Goal: Task Accomplishment & Management: Complete application form

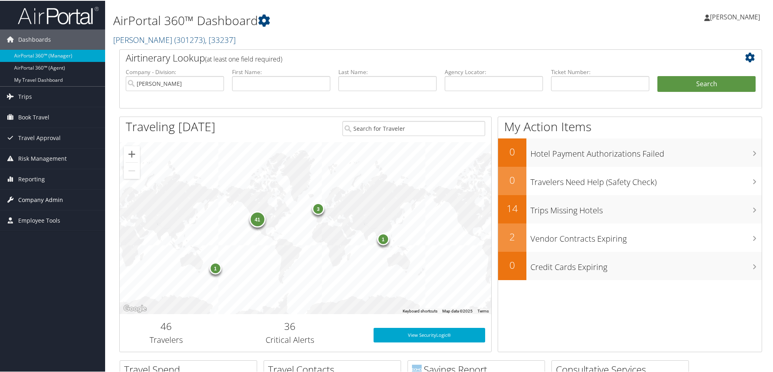
click at [41, 197] on span "Company Admin" at bounding box center [40, 199] width 45 height 20
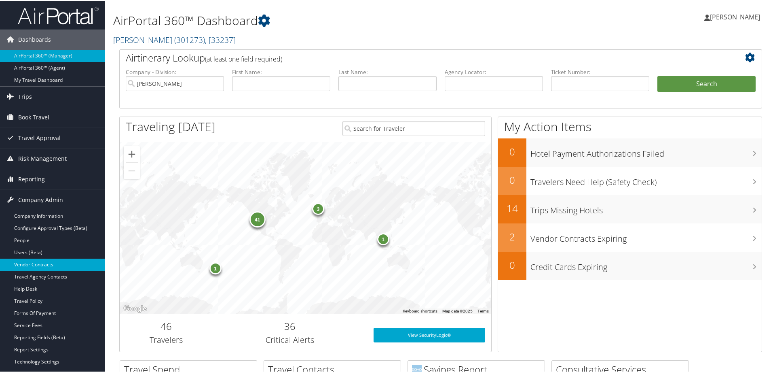
click at [35, 263] on link "Vendor Contracts" at bounding box center [52, 264] width 105 height 12
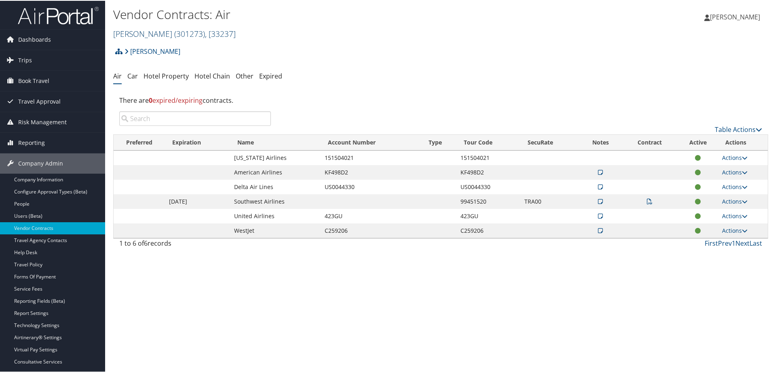
click at [133, 30] on link "[PERSON_NAME] ( 301273 ) , [ 33237 ]" at bounding box center [174, 33] width 123 height 11
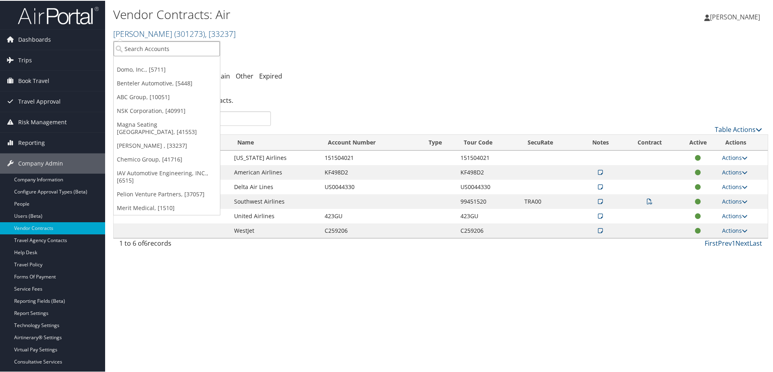
click at [133, 48] on input "search" at bounding box center [167, 47] width 106 height 15
click at [135, 49] on input "search" at bounding box center [167, 47] width 106 height 15
type input "goosehead"
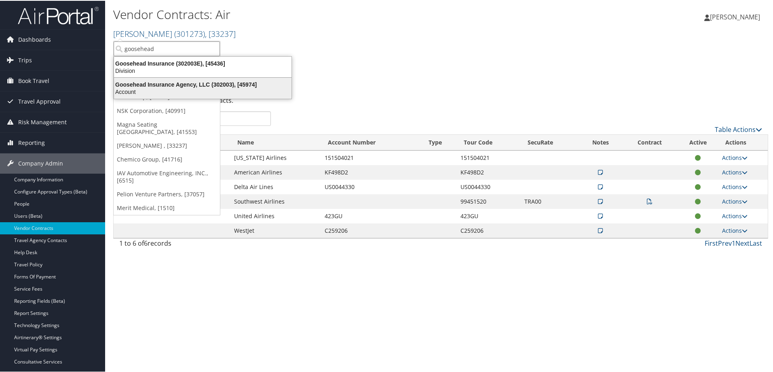
click at [184, 83] on div "Goosehead Insurance Agency, LLC (302003), [45974]" at bounding box center [202, 83] width 187 height 7
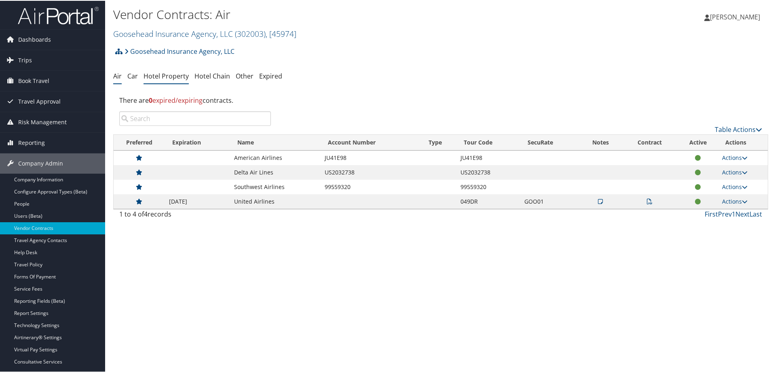
click at [169, 73] on link "Hotel Property" at bounding box center [166, 75] width 45 height 9
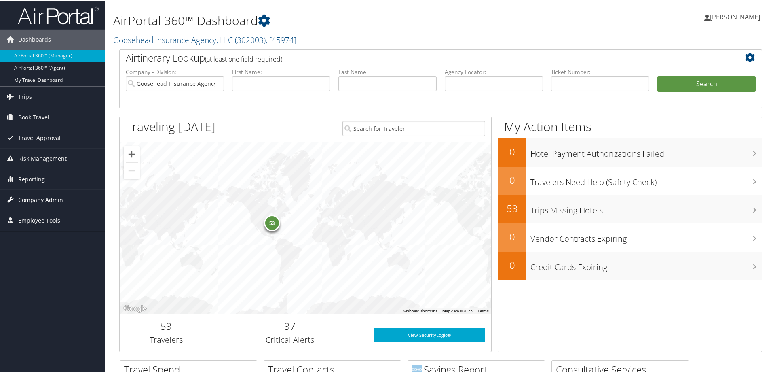
click at [40, 197] on span "Company Admin" at bounding box center [40, 199] width 45 height 20
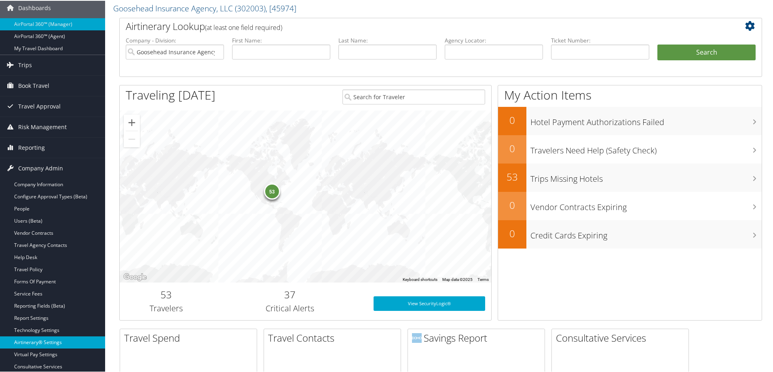
scroll to position [81, 0]
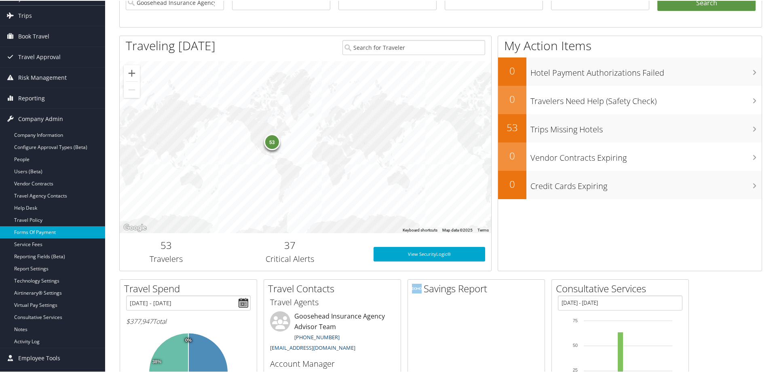
click at [41, 230] on link "Forms Of Payment" at bounding box center [52, 231] width 105 height 12
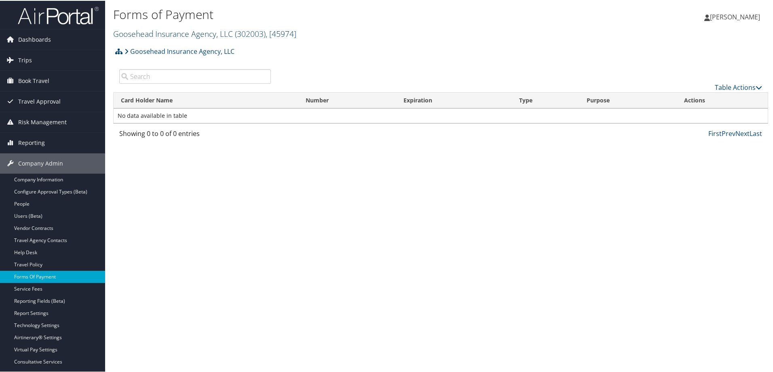
click at [165, 31] on link "Goosehead Insurance Agency, LLC ( 302003 ) , [ 45974 ]" at bounding box center [204, 33] width 183 height 11
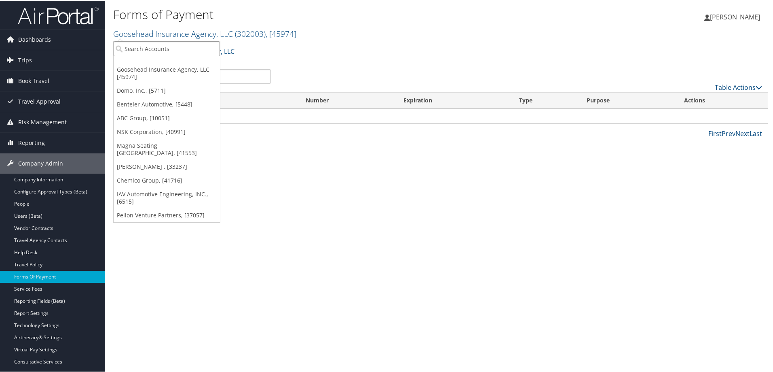
click at [159, 44] on input "search" at bounding box center [167, 47] width 106 height 15
type input "domo"
click at [139, 88] on link "Domo, Inc., [5711]" at bounding box center [167, 90] width 106 height 14
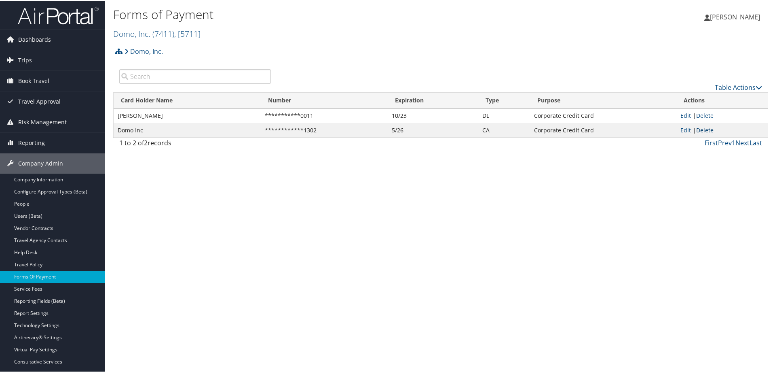
click at [703, 128] on link "Delete" at bounding box center [705, 129] width 17 height 8
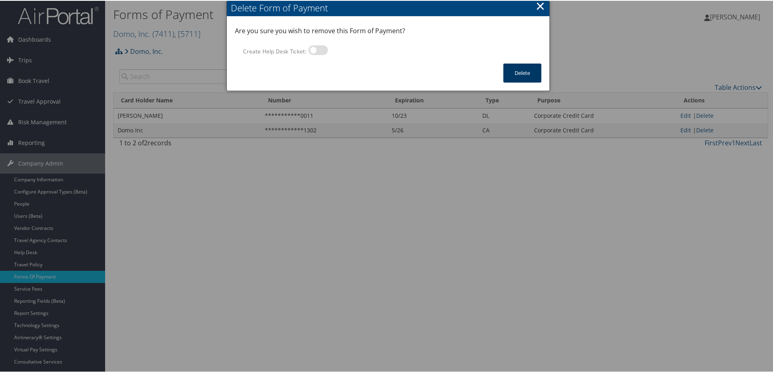
click at [524, 66] on button "Delete" at bounding box center [523, 72] width 38 height 19
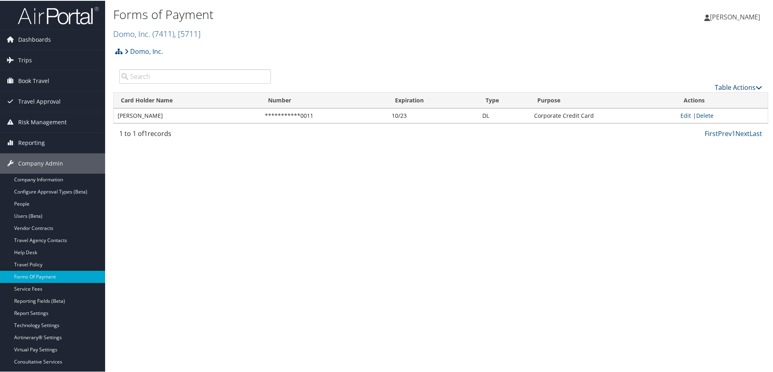
click at [723, 85] on link "Table Actions" at bounding box center [738, 86] width 47 height 9
click at [683, 98] on link "New Record" at bounding box center [712, 99] width 106 height 14
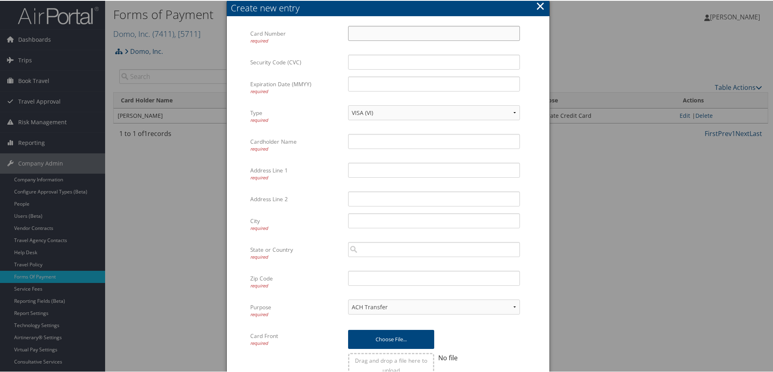
click at [386, 34] on input "Card Number required" at bounding box center [434, 32] width 172 height 15
type input "[CREDIT_CARD_NUMBER]"
click at [370, 62] on input "Security Code (CVC)" at bounding box center [434, 61] width 172 height 15
type input "381"
click at [388, 77] on input "Expiration Date (MMYY) required" at bounding box center [434, 83] width 172 height 15
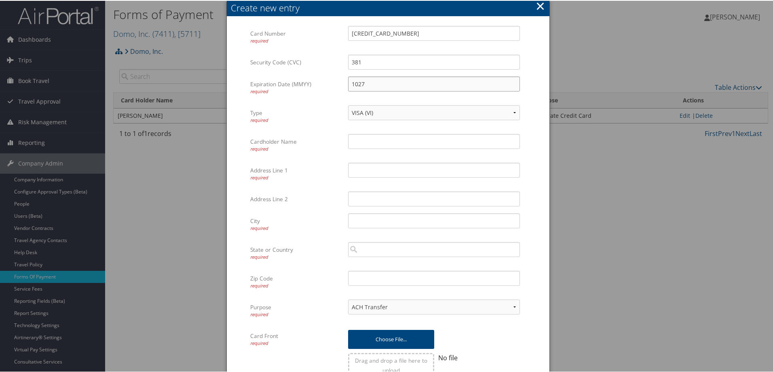
type input "1027"
click at [388, 112] on select "VISA (VI) Mastercard ([GEOGRAPHIC_DATA]) American Express (AX) Discover (DS) Am…" at bounding box center [434, 111] width 172 height 15
select select "CA"
click at [348, 104] on select "VISA (VI) Mastercard ([GEOGRAPHIC_DATA]) American Express (AX) Discover (DS) Am…" at bounding box center [434, 111] width 172 height 15
click at [383, 141] on input "Cardholder Name required" at bounding box center [434, 140] width 172 height 15
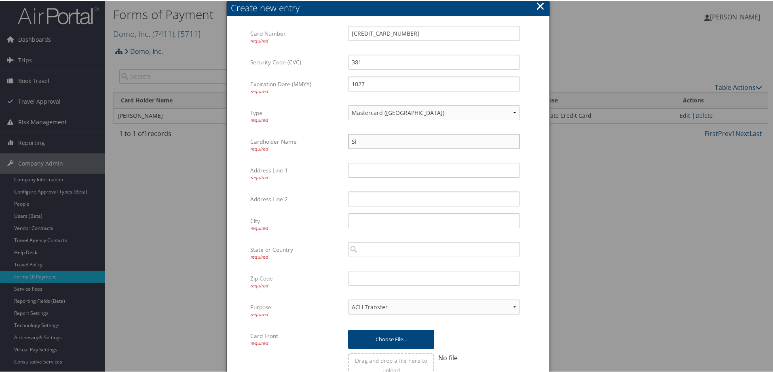
type input "S"
drag, startPoint x: 377, startPoint y: 142, endPoint x: 385, endPoint y: 138, distance: 9.2
click at [378, 140] on input "DOMO" at bounding box center [434, 140] width 172 height 15
type input "DOMO INC"
click at [353, 167] on input "Address Line 1 required" at bounding box center [434, 169] width 172 height 15
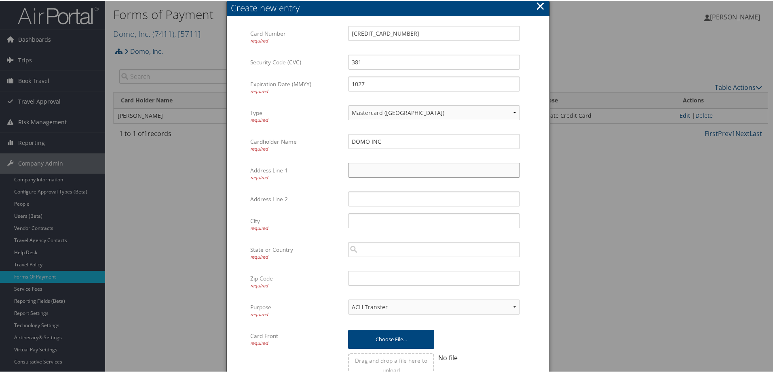
paste input "802 E 1050 S AMERICAN FORK"
click at [367, 221] on input "City required" at bounding box center [434, 219] width 172 height 15
drag, startPoint x: 460, startPoint y: 172, endPoint x: 413, endPoint y: 169, distance: 46.2
click at [386, 171] on input "802 E 1050 S AMERICAN FORK" at bounding box center [434, 169] width 172 height 15
type input "802 E 1050 S"
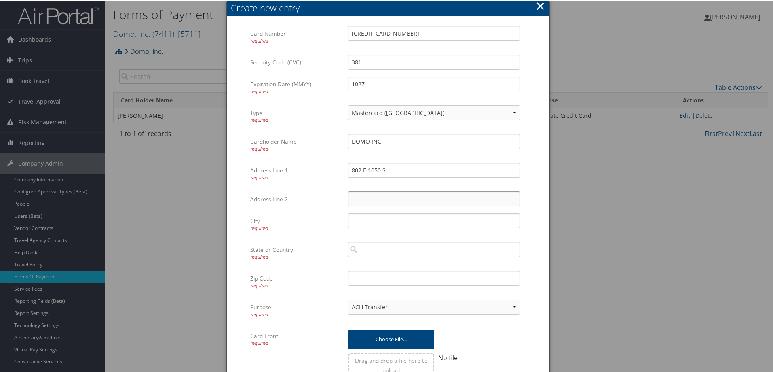
click at [367, 202] on input "Address Line 2" at bounding box center [434, 198] width 172 height 15
click at [368, 222] on input "City required" at bounding box center [434, 219] width 172 height 15
type input "American Fork"
type input "UT"
type input "4"
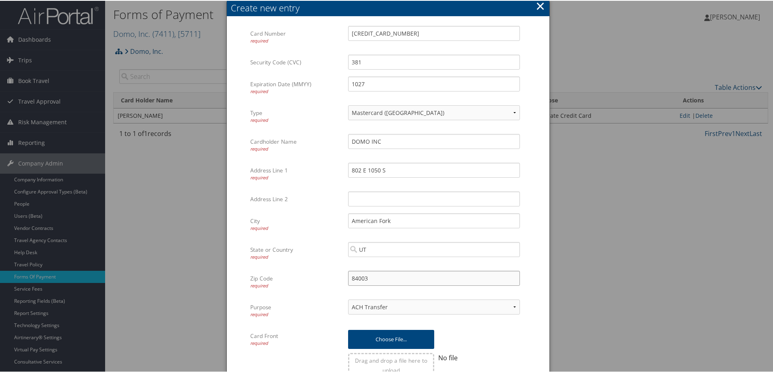
type input "84003"
click at [533, 295] on form "Card Number required [CREDIT_CARD_NUMBER] Multiple values The selected items co…" at bounding box center [388, 233] width 307 height 416
click at [514, 304] on select "ACH Transfer Cash / Check (AR) Corporate Credit Card Ghost Credit Card Hotel Gu…" at bounding box center [434, 306] width 172 height 15
click at [348, 299] on select "ACH Transfer Cash / Check (AR) Corporate Credit Card Ghost Credit Card Hotel Gu…" at bounding box center [434, 306] width 172 height 15
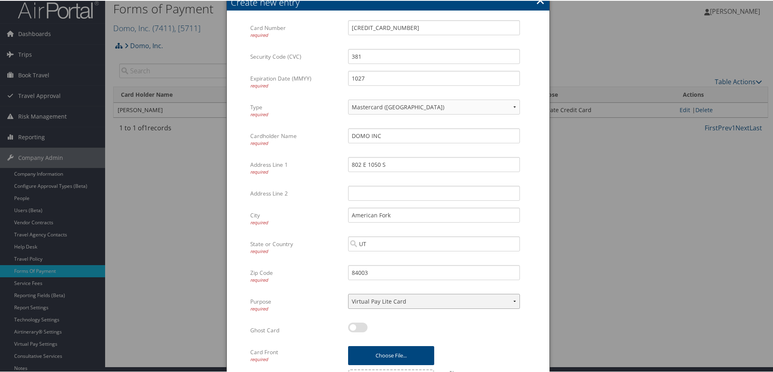
scroll to position [119, 0]
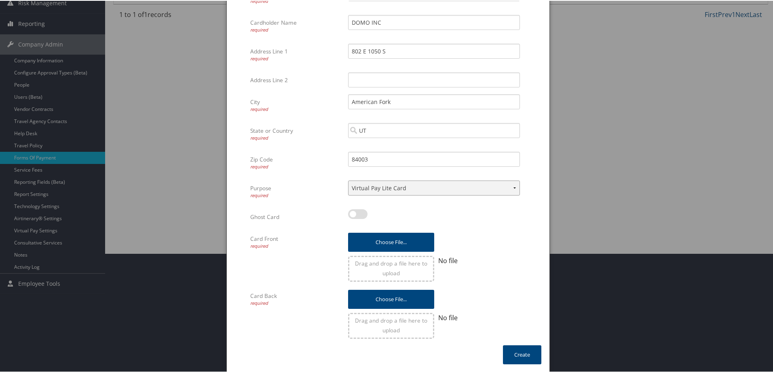
click at [512, 184] on select "ACH Transfer Cash / Check (AR) Corporate Credit Card Ghost Credit Card Hotel Gu…" at bounding box center [434, 187] width 172 height 15
select select "2"
click at [348, 180] on select "ACH Transfer Cash / Check (AR) Corporate Credit Card Ghost Credit Card Hotel Gu…" at bounding box center [434, 187] width 172 height 15
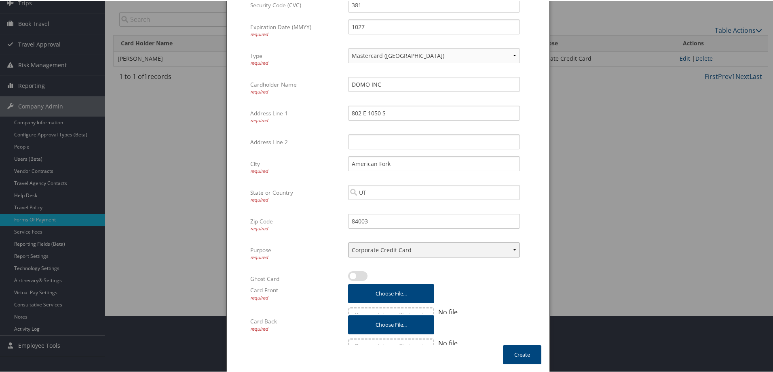
scroll to position [40, 0]
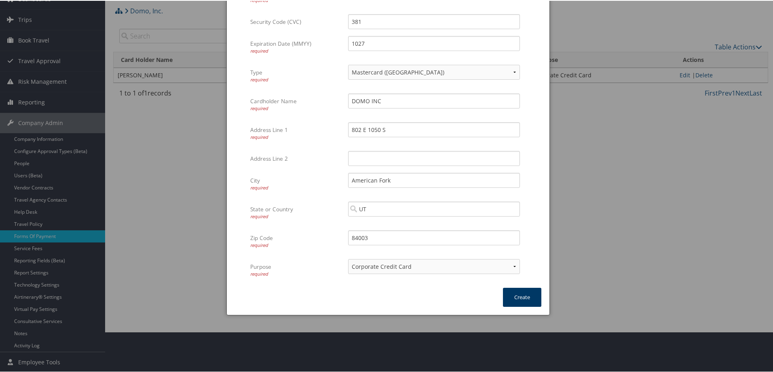
click at [516, 298] on button "Create" at bounding box center [522, 296] width 38 height 19
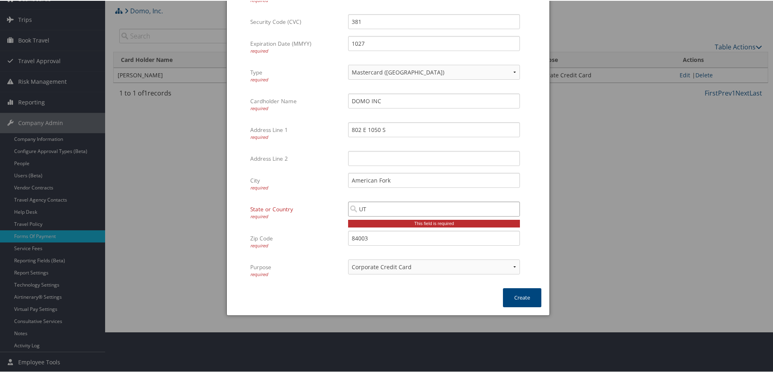
click at [511, 209] on input "UT" at bounding box center [434, 208] width 172 height 15
drag, startPoint x: 385, startPoint y: 208, endPoint x: 380, endPoint y: 208, distance: 5.3
click at [380, 208] on input "search" at bounding box center [434, 208] width 172 height 15
click at [387, 220] on div "[GEOGRAPHIC_DATA] ([GEOGRAPHIC_DATA])" at bounding box center [434, 223] width 169 height 8
type input "[GEOGRAPHIC_DATA]"
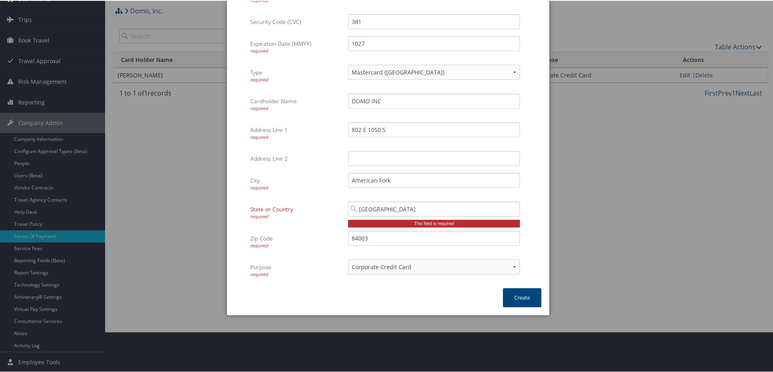
click at [538, 170] on form "Card Number required [CREDIT_CARD_NUMBER] Multiple values The selected items co…" at bounding box center [388, 136] width 307 height 303
click at [520, 294] on button "Create" at bounding box center [522, 296] width 38 height 19
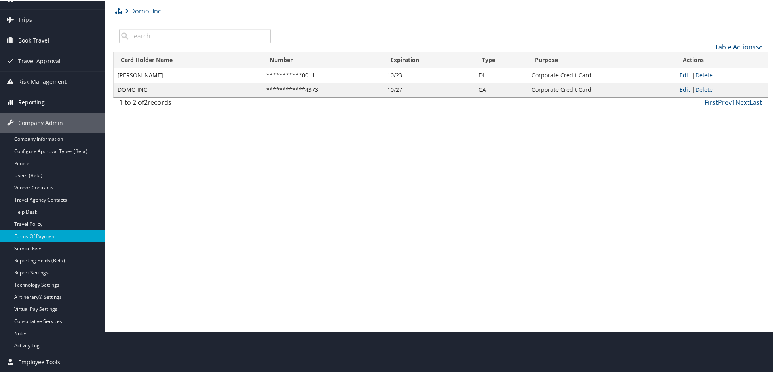
click at [28, 101] on span "Reporting" at bounding box center [31, 101] width 27 height 20
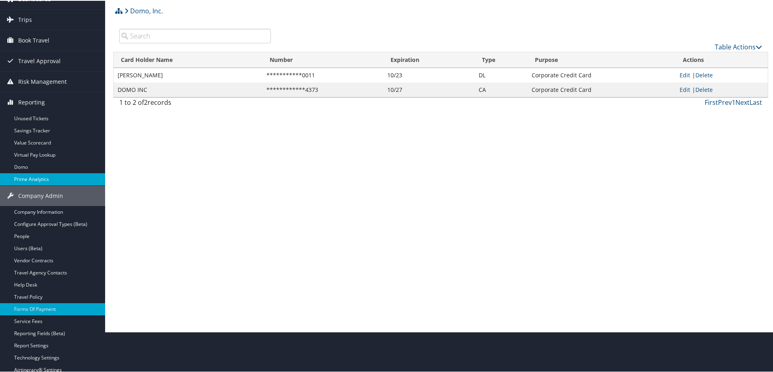
click at [40, 176] on link "Prime Analytics" at bounding box center [52, 178] width 105 height 12
